Goal: Check status: Check status

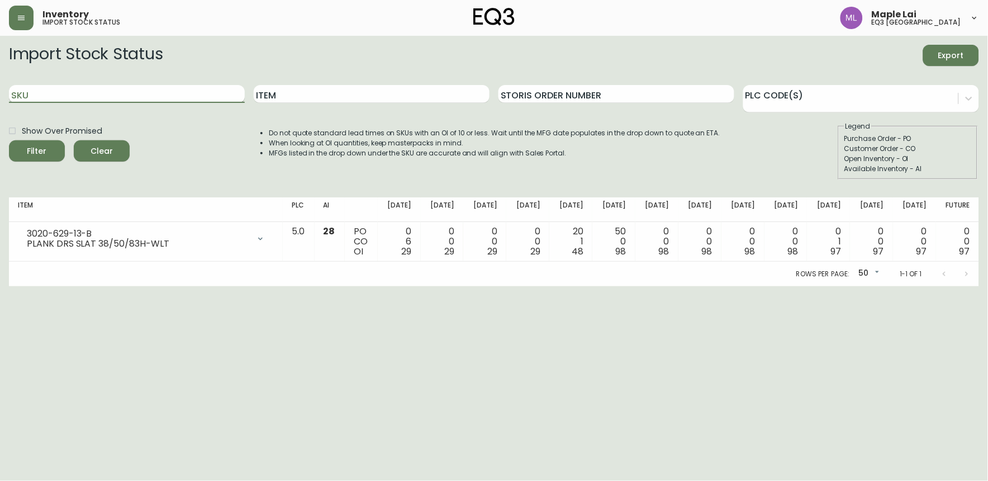
click at [53, 90] on input "SKU" at bounding box center [127, 94] width 236 height 18
type input "3020-423-35-A"
drag, startPoint x: 130, startPoint y: 93, endPoint x: 127, endPoint y: 81, distance: 13.3
click at [127, 84] on div "SKU 3020-423-35-A" at bounding box center [127, 94] width 236 height 36
click at [9, 140] on button "Filter" at bounding box center [37, 150] width 56 height 21
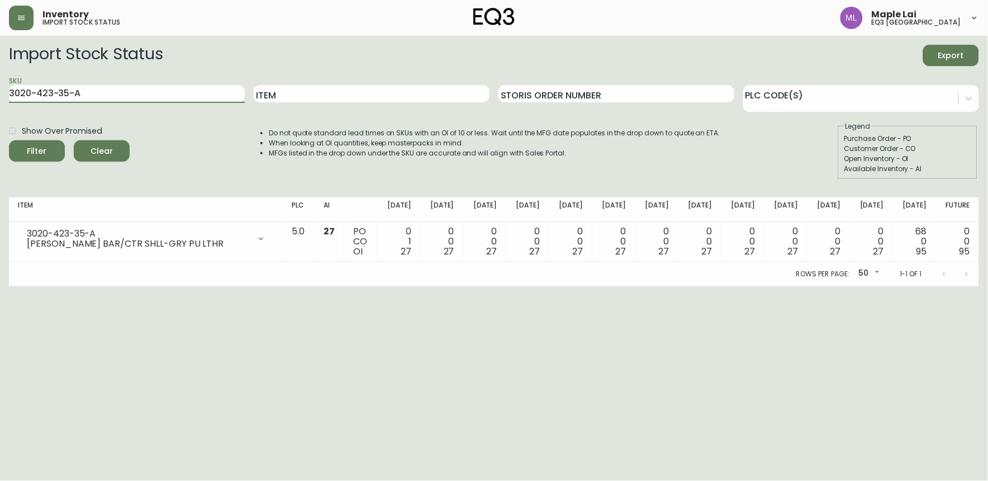
drag, startPoint x: 91, startPoint y: 93, endPoint x: -3, endPoint y: 96, distance: 94.0
click at [0, 96] on html "Inventory import stock status Maple Lai eq3 [GEOGRAPHIC_DATA] Import Stock Stat…" at bounding box center [494, 143] width 988 height 286
click at [309, 91] on input "Item" at bounding box center [372, 94] width 236 height 18
type input "ALFI"
click at [9, 140] on button "Filter" at bounding box center [37, 150] width 56 height 21
